Goal: Information Seeking & Learning: Learn about a topic

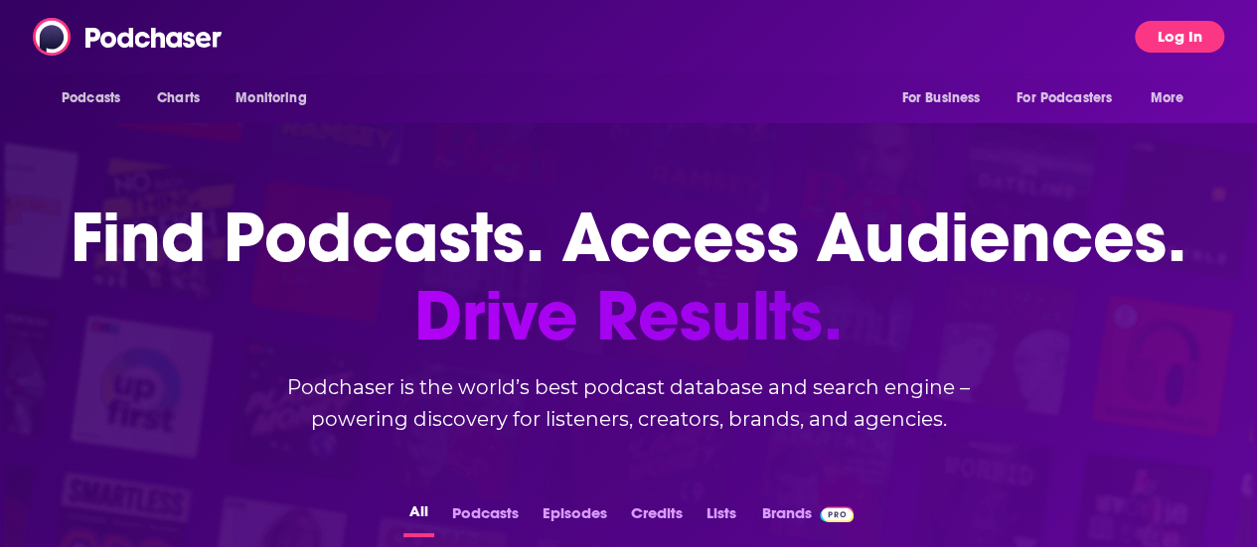
click at [1176, 50] on button "Log In" at bounding box center [1179, 37] width 89 height 32
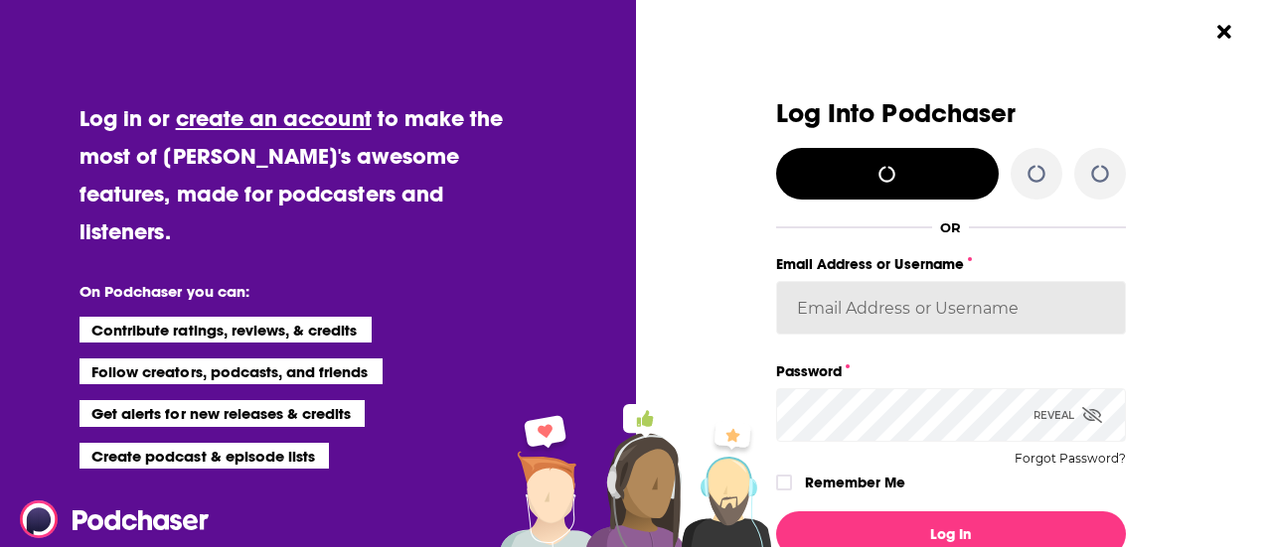
type input "[EMAIL_ADDRESS][DOMAIN_NAME]"
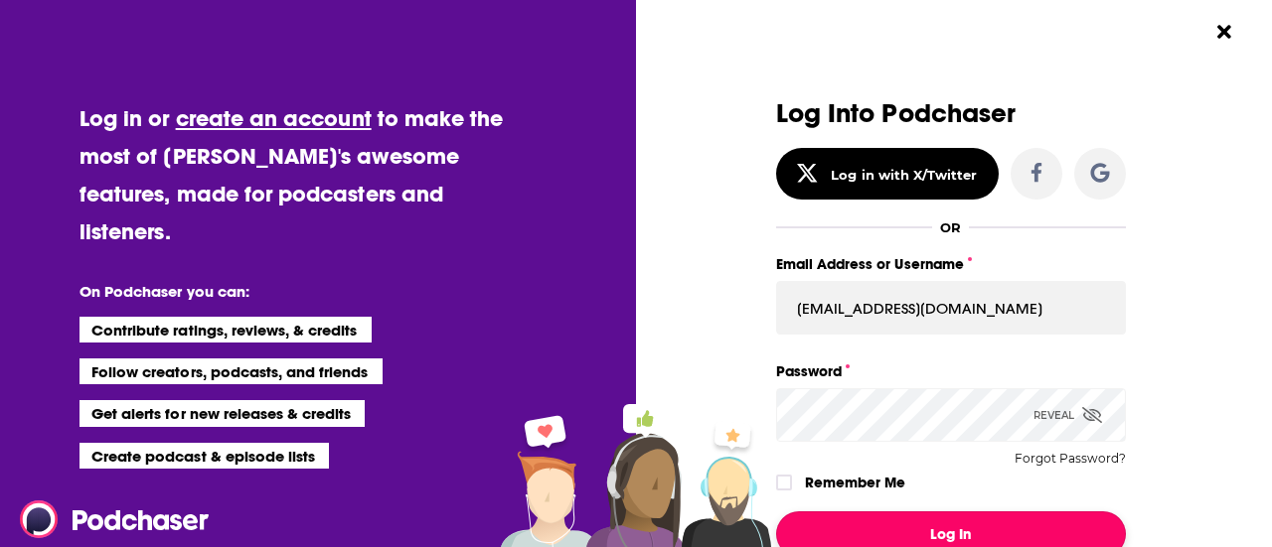
click at [998, 531] on button "Log In" at bounding box center [951, 535] width 350 height 46
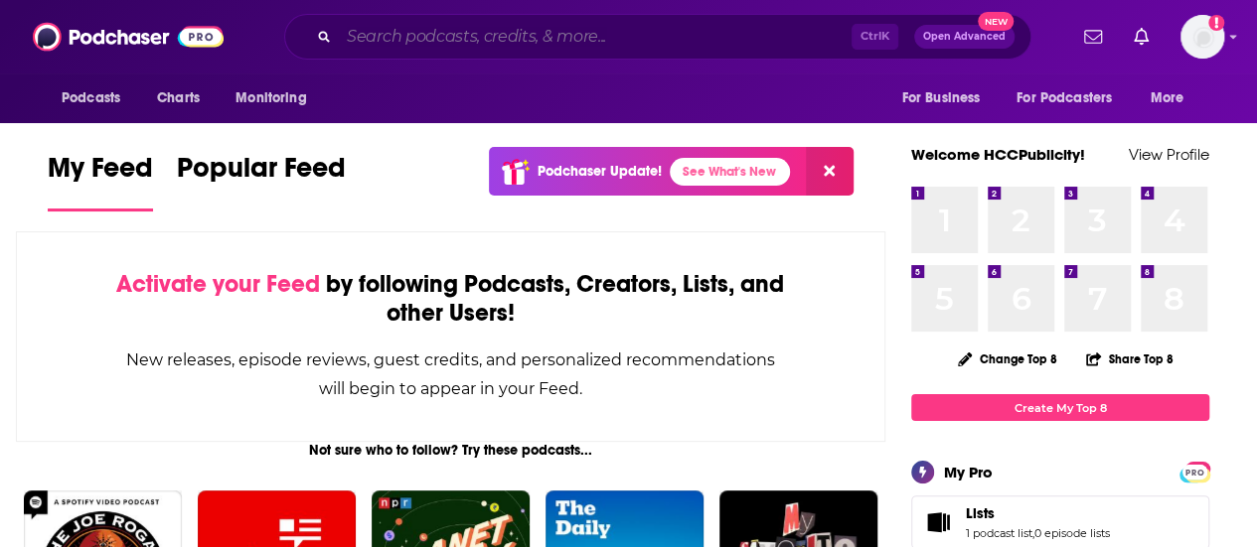
drag, startPoint x: 395, startPoint y: 28, endPoint x: 413, endPoint y: 2, distance: 31.4
click at [397, 29] on input "Search podcasts, credits, & more..." at bounding box center [595, 37] width 513 height 32
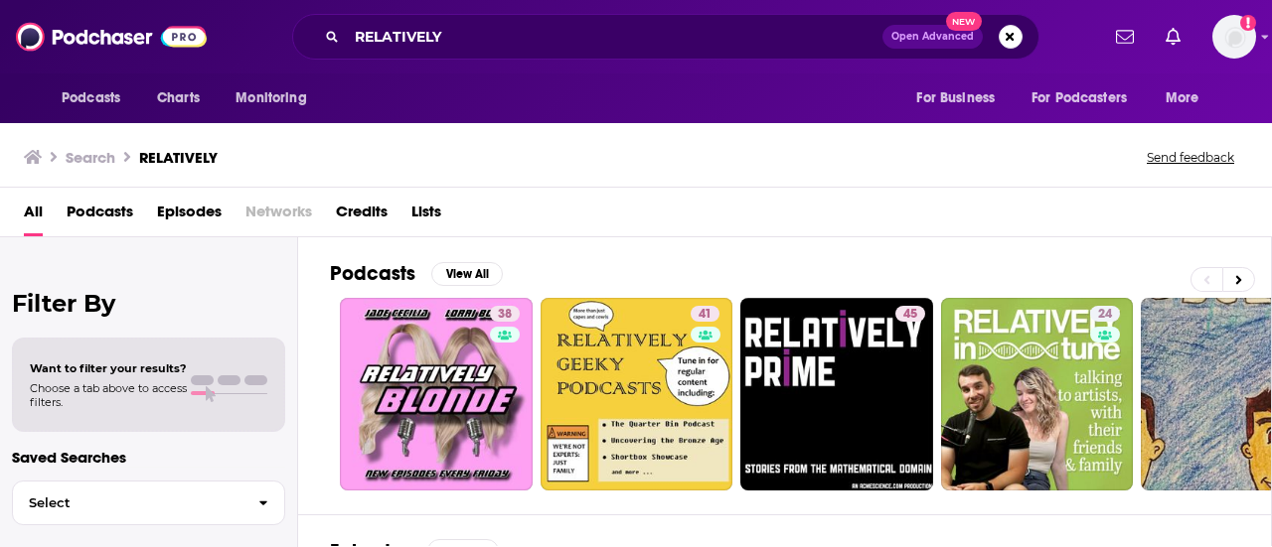
click at [808, 193] on div "All Podcasts Episodes Networks Credits Lists" at bounding box center [636, 213] width 1272 height 50
click at [114, 215] on span "Podcasts" at bounding box center [100, 216] width 67 height 41
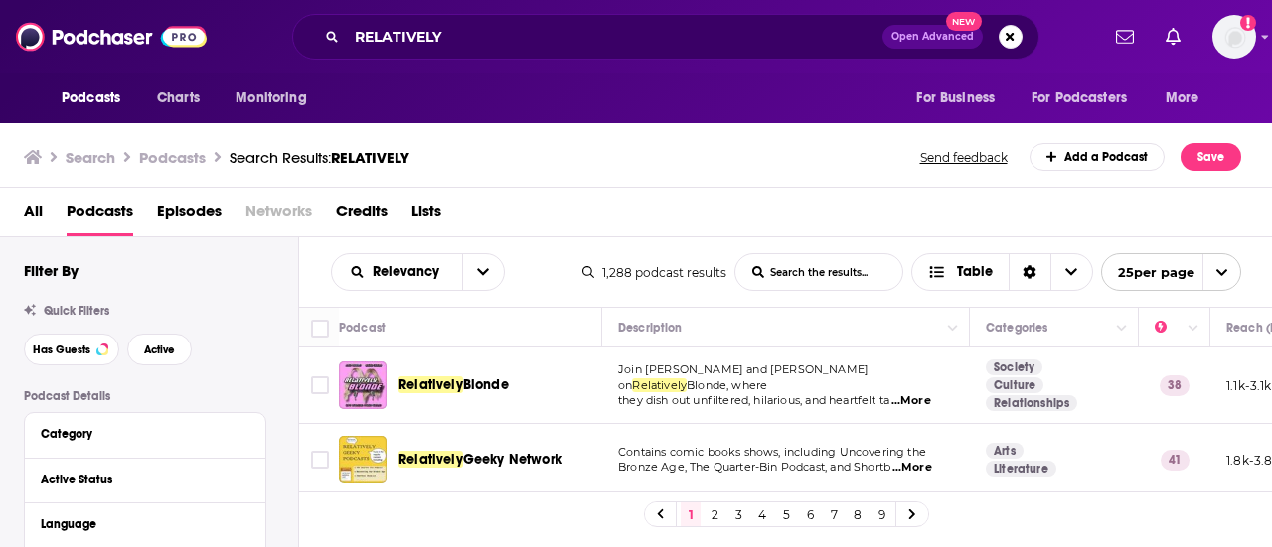
click at [544, 283] on div "Relevancy List Search Input Search the results... Table" at bounding box center [456, 272] width 251 height 38
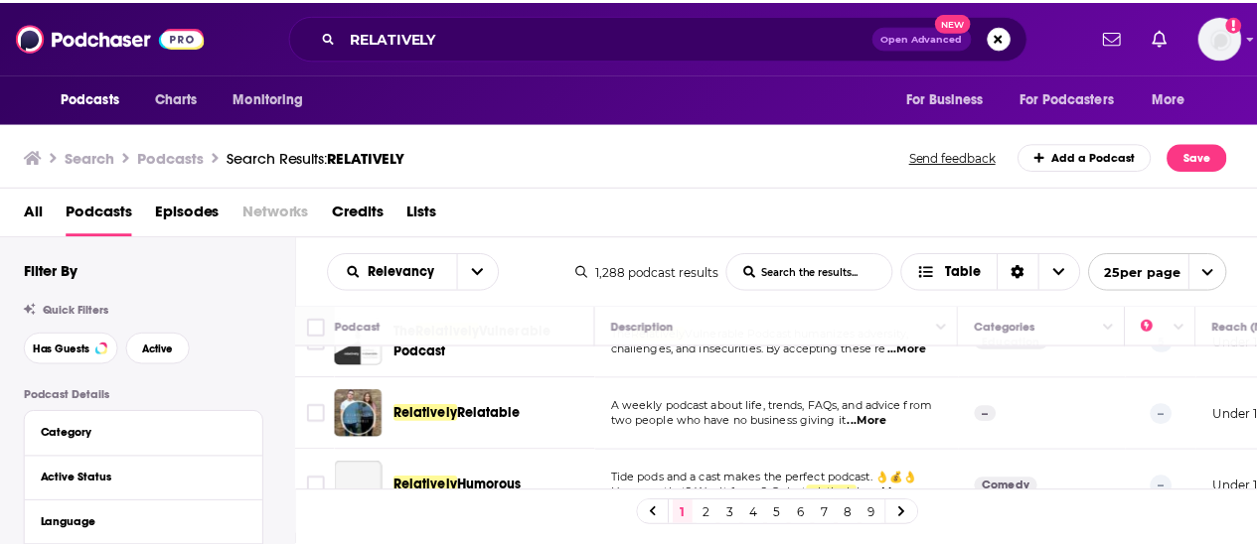
scroll to position [1726, 0]
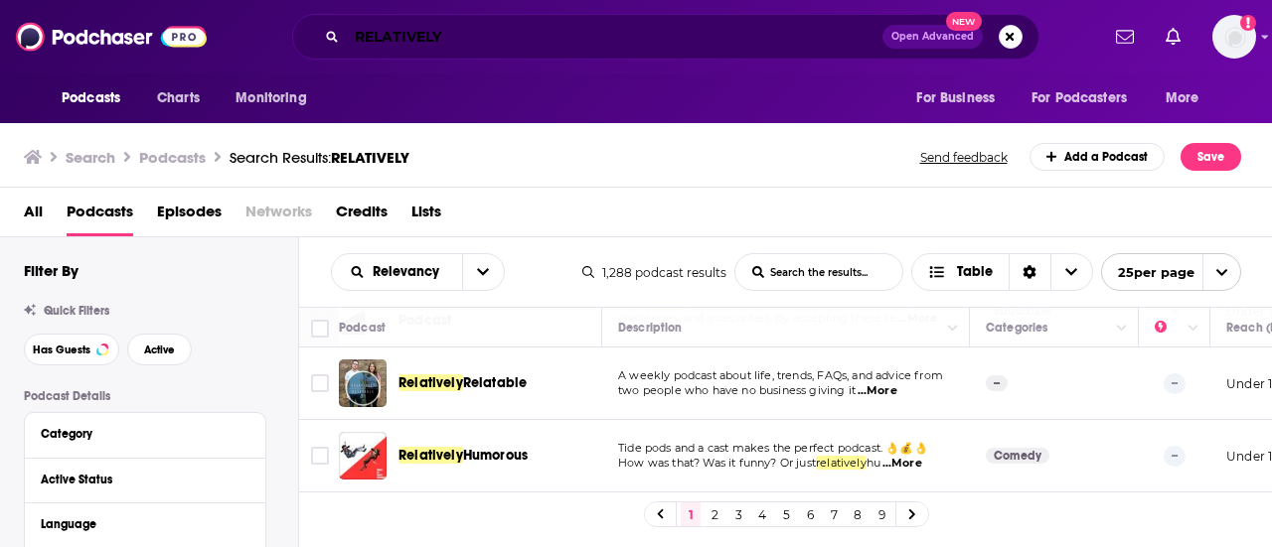
click at [652, 43] on input "RELATIVELY" at bounding box center [614, 37] width 535 height 32
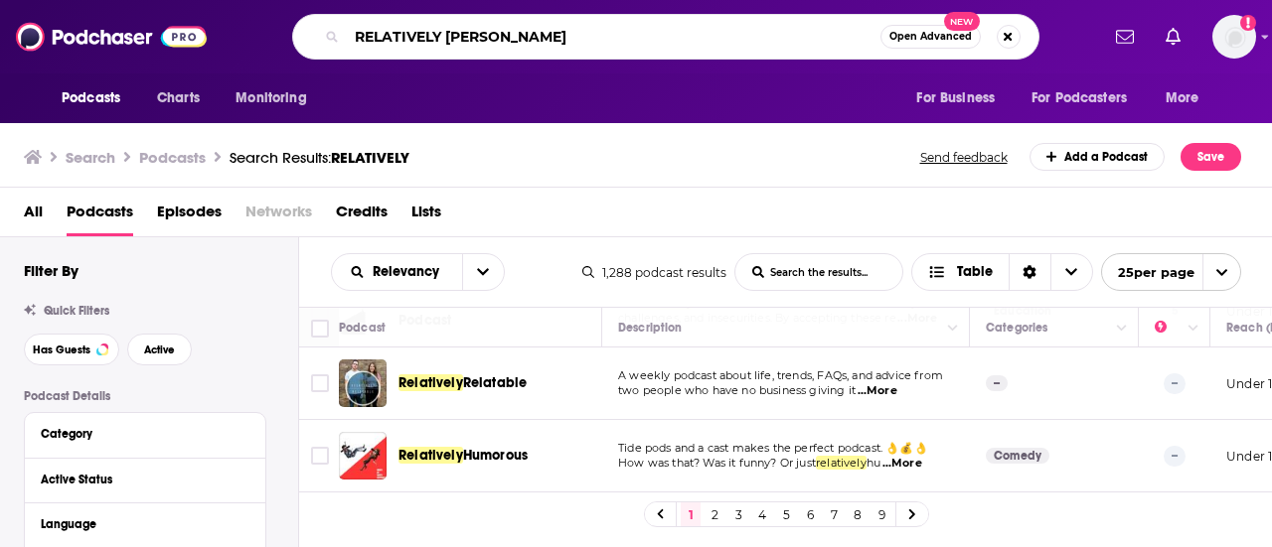
type input "RELATIVELY [PERSON_NAME]"
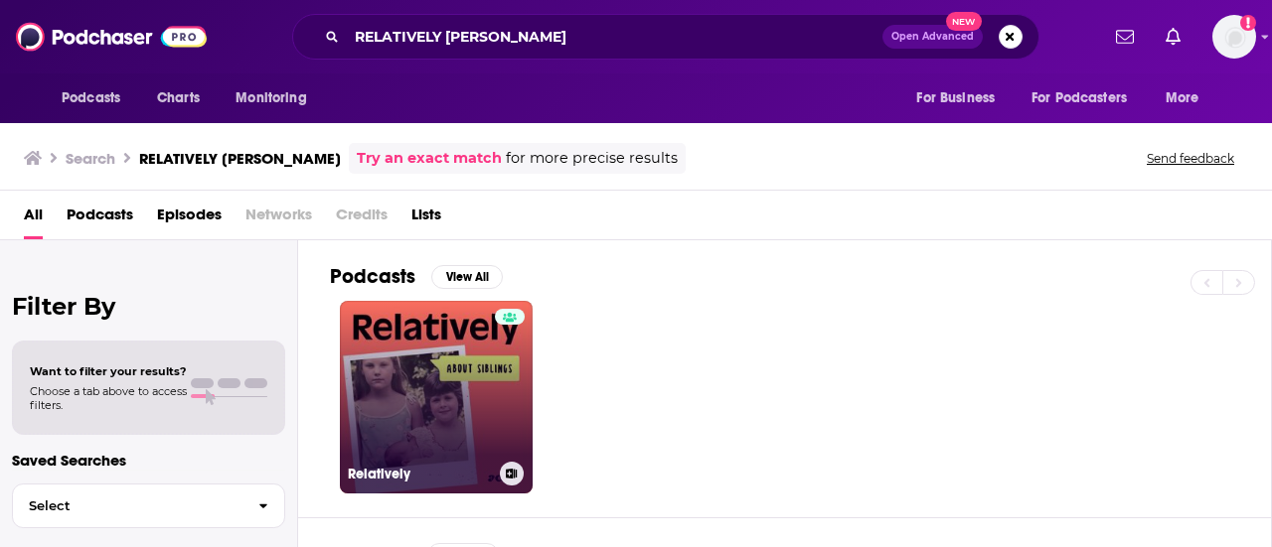
click at [489, 402] on link "Relatively" at bounding box center [436, 397] width 193 height 193
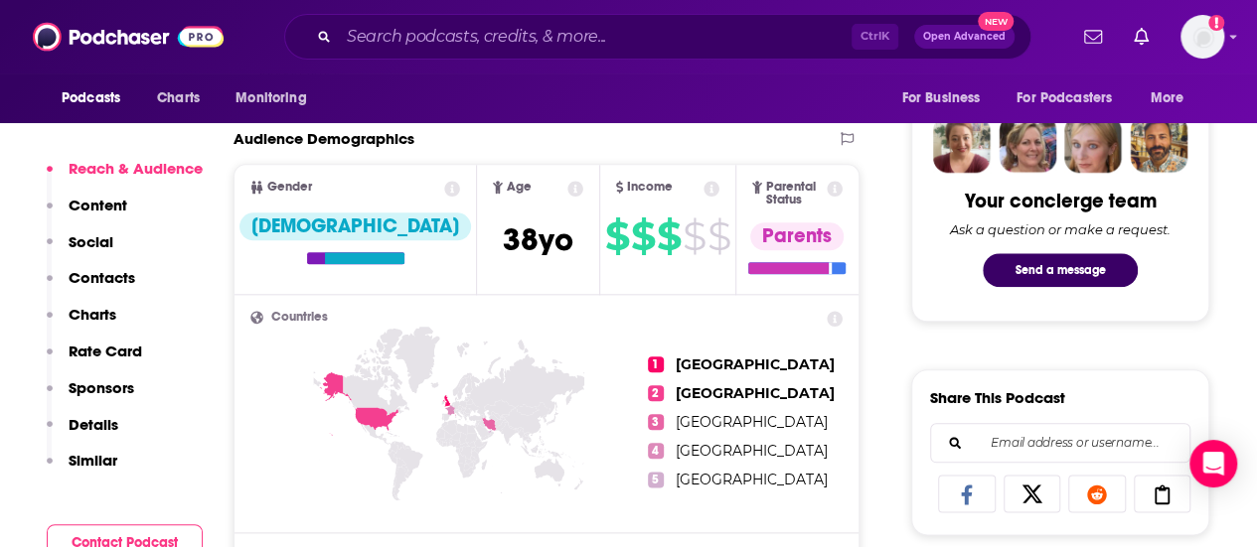
scroll to position [1093, 0]
